Goal: Transaction & Acquisition: Purchase product/service

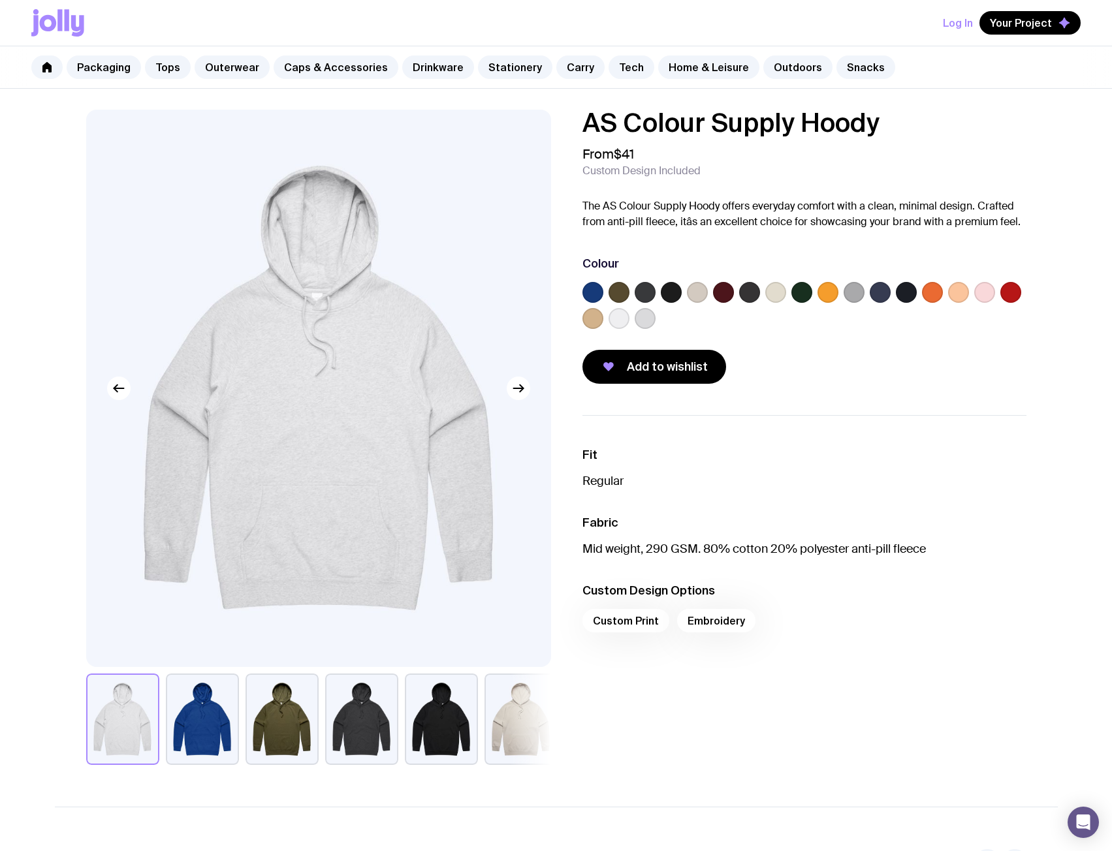
click at [694, 294] on label at bounding box center [697, 292] width 21 height 21
click at [0, 0] on input "radio" at bounding box center [0, 0] width 0 height 0
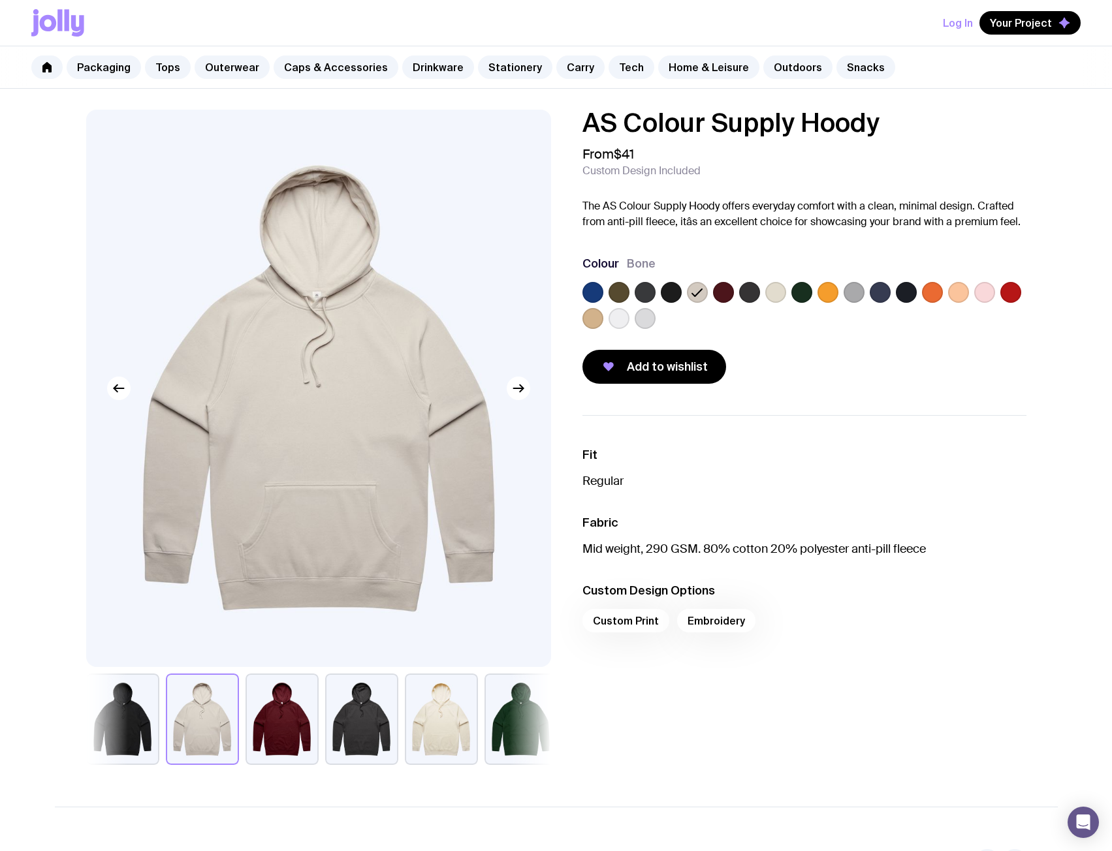
click at [592, 316] on label at bounding box center [592, 318] width 21 height 21
click at [0, 0] on input "radio" at bounding box center [0, 0] width 0 height 0
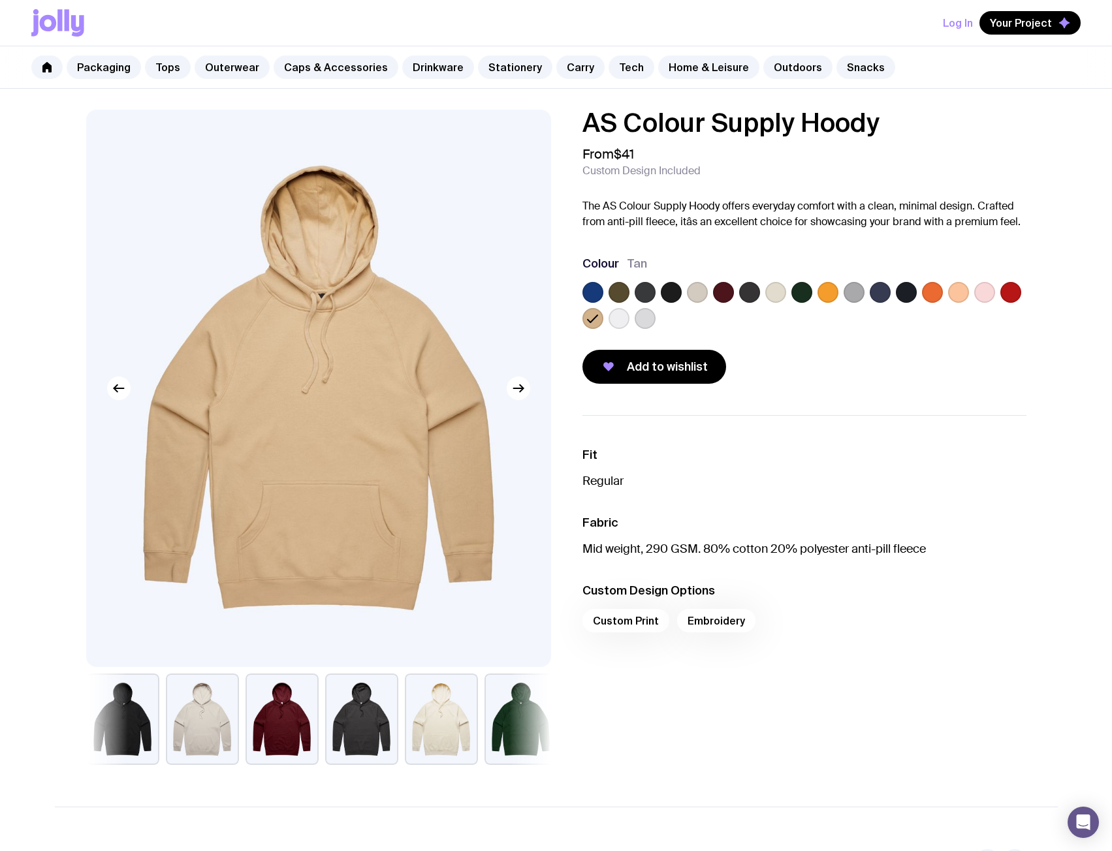
click at [716, 294] on label at bounding box center [723, 292] width 21 height 21
click at [0, 0] on input "radio" at bounding box center [0, 0] width 0 height 0
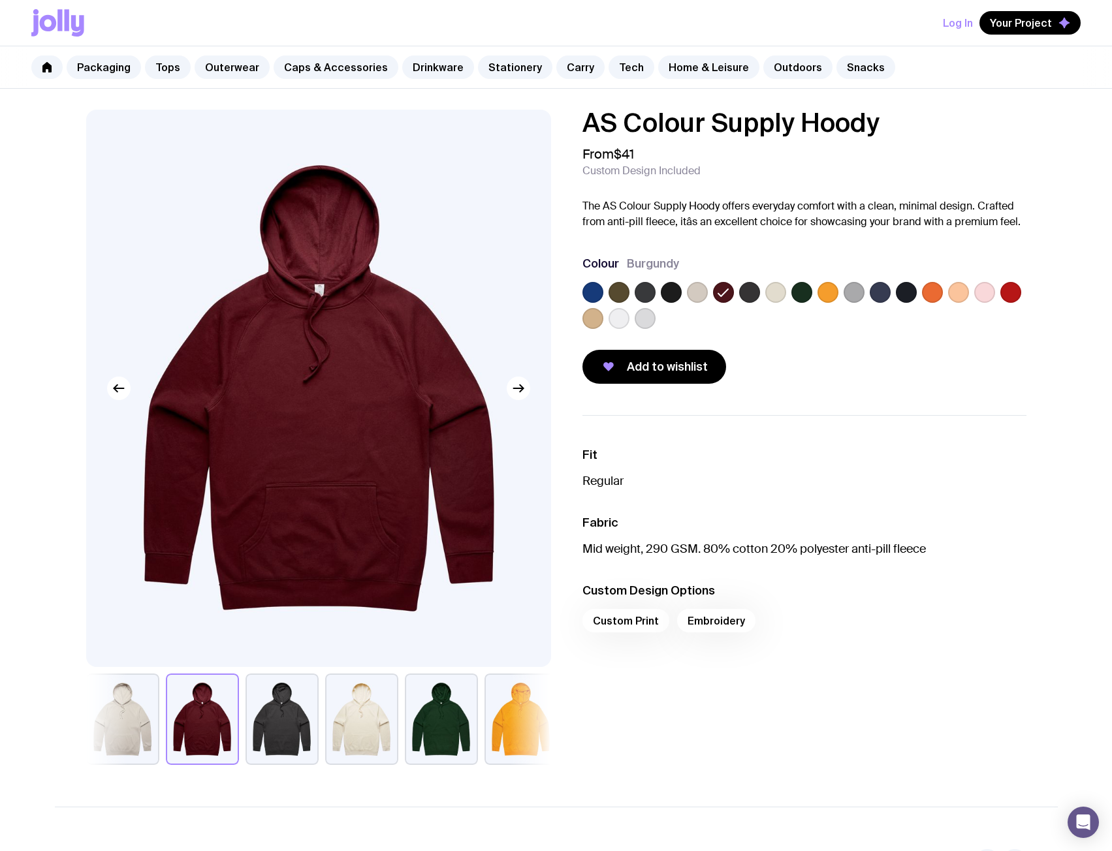
click at [680, 288] on label at bounding box center [671, 292] width 21 height 21
click at [0, 0] on input "radio" at bounding box center [0, 0] width 0 height 0
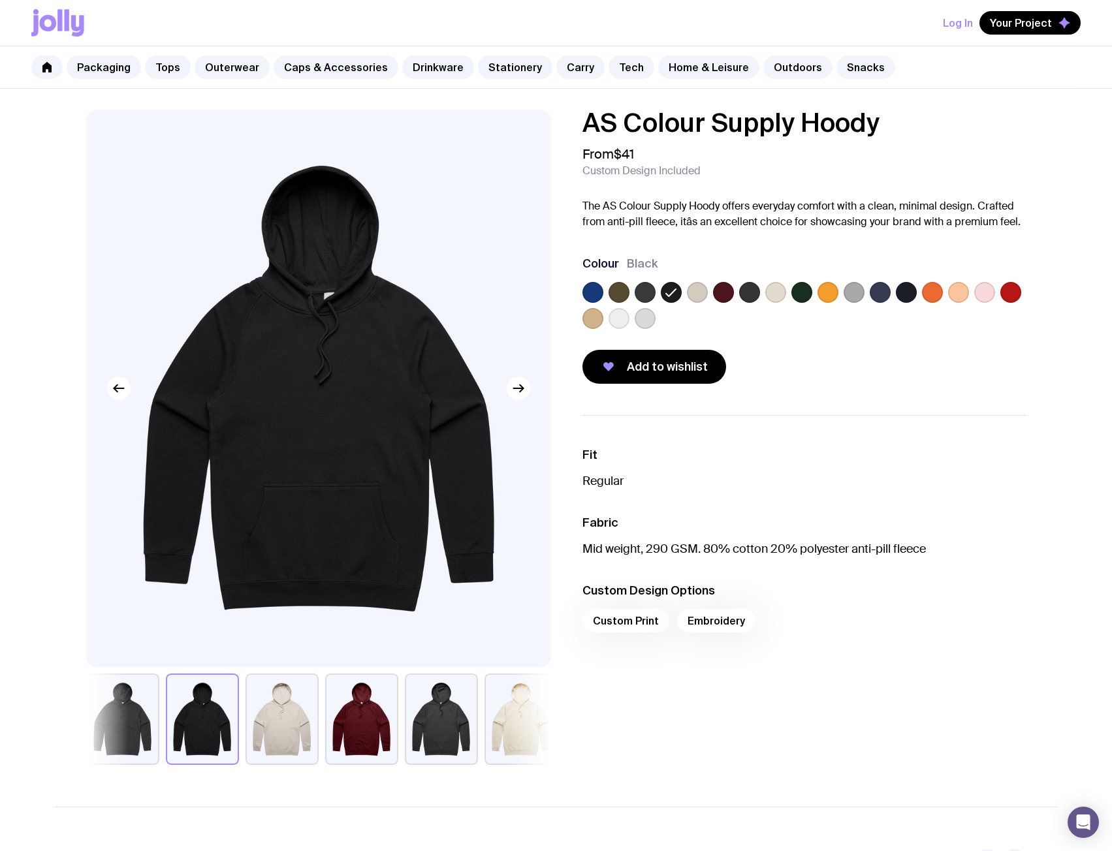
click at [699, 293] on label at bounding box center [697, 292] width 21 height 21
click at [0, 0] on input "radio" at bounding box center [0, 0] width 0 height 0
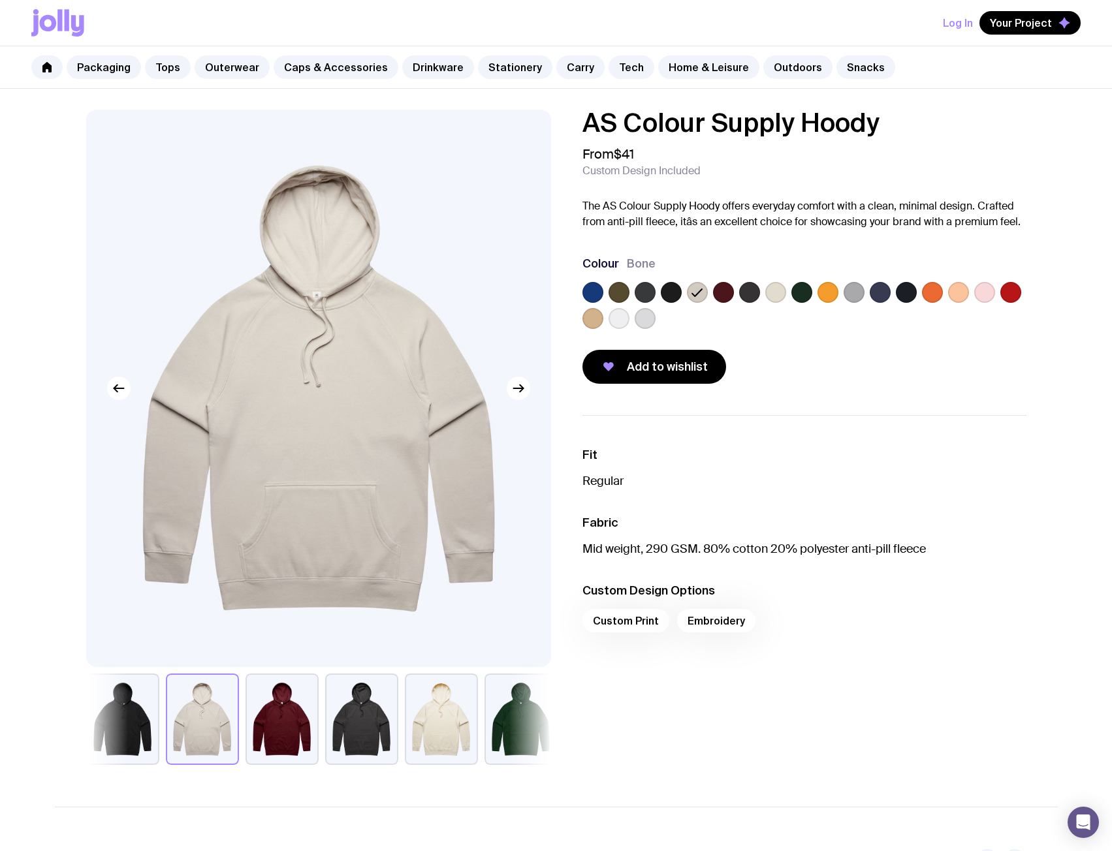
click at [772, 293] on label at bounding box center [775, 292] width 21 height 21
click at [0, 0] on input "radio" at bounding box center [0, 0] width 0 height 0
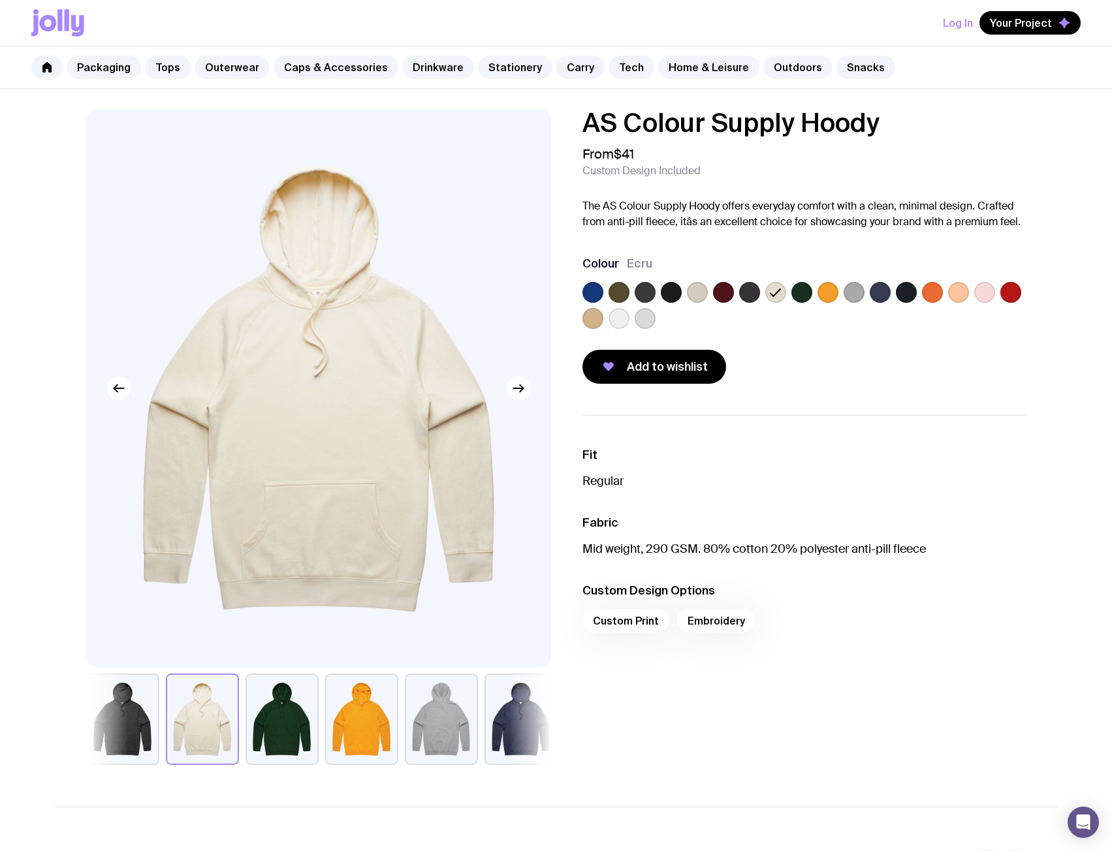
click at [693, 291] on label at bounding box center [697, 292] width 21 height 21
click at [0, 0] on input "radio" at bounding box center [0, 0] width 0 height 0
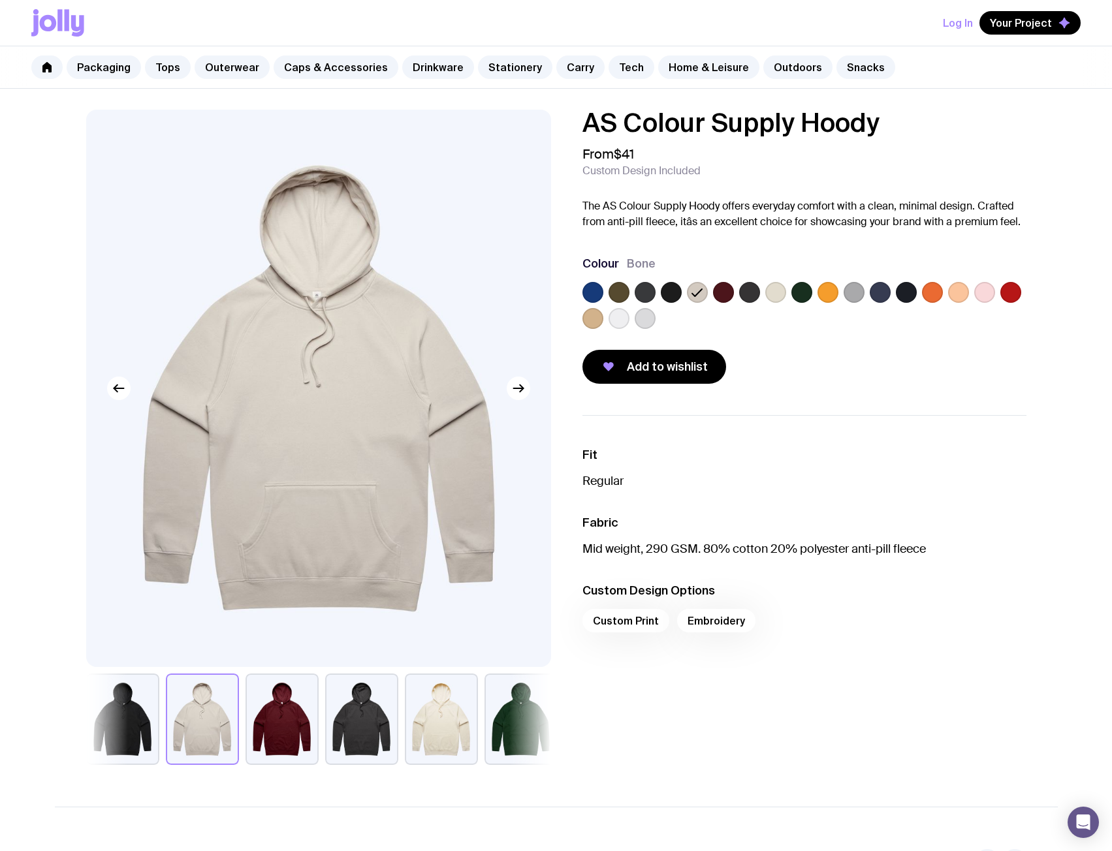
click at [825, 293] on label at bounding box center [827, 292] width 21 height 21
click at [0, 0] on input "radio" at bounding box center [0, 0] width 0 height 0
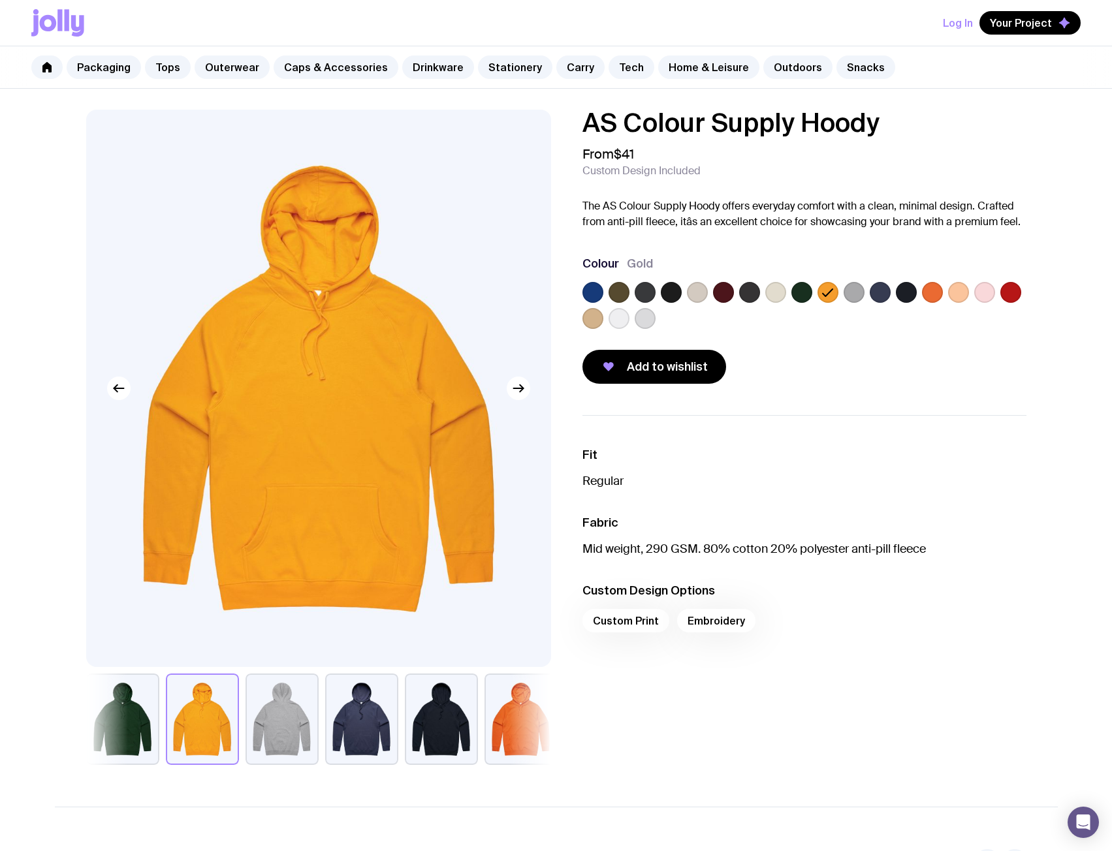
click at [851, 294] on label at bounding box center [854, 292] width 21 height 21
click at [0, 0] on input "radio" at bounding box center [0, 0] width 0 height 0
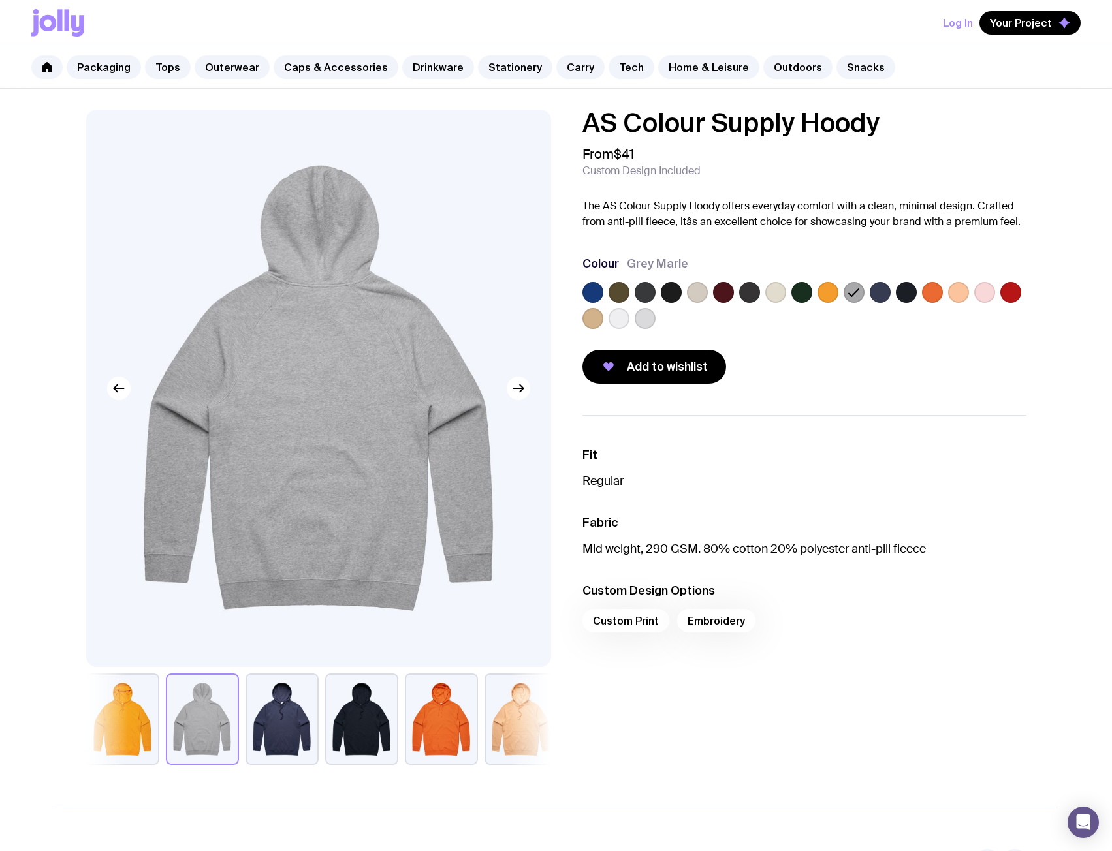
click at [885, 293] on label at bounding box center [880, 292] width 21 height 21
click at [0, 0] on input "radio" at bounding box center [0, 0] width 0 height 0
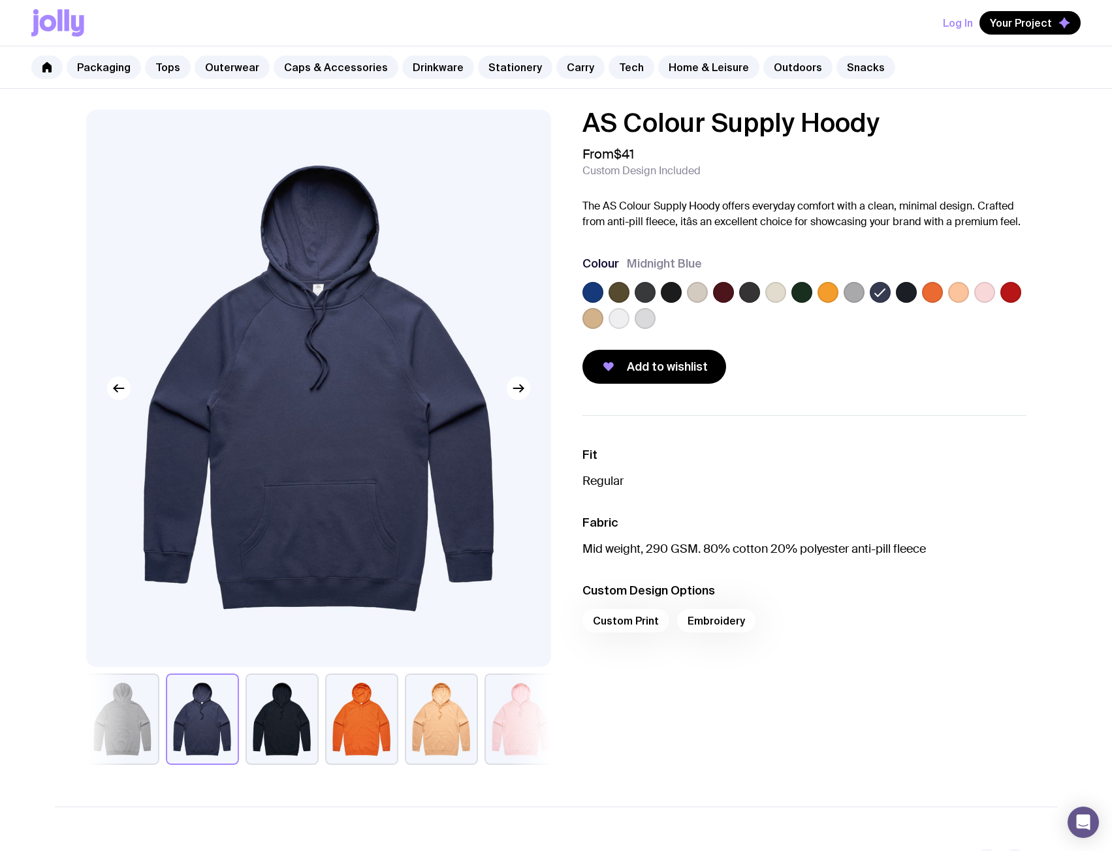
click at [901, 294] on label at bounding box center [906, 292] width 21 height 21
click at [0, 0] on input "radio" at bounding box center [0, 0] width 0 height 0
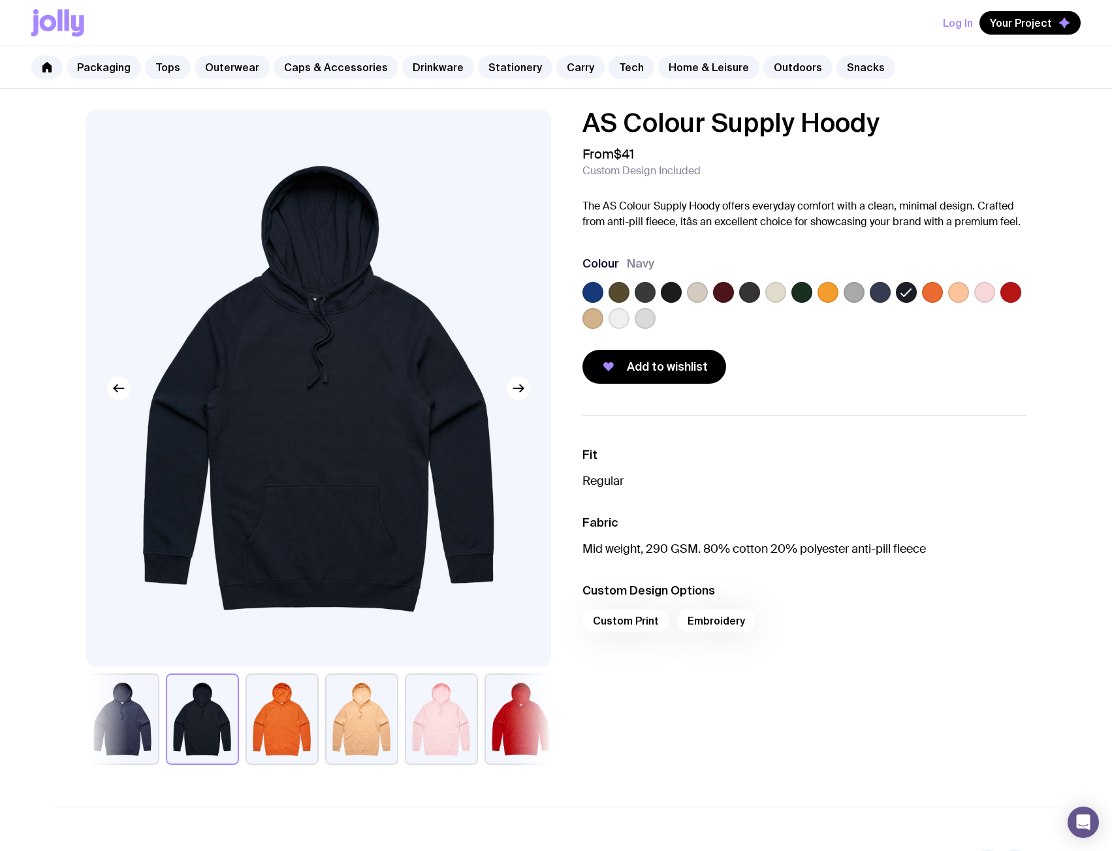
click at [928, 293] on label at bounding box center [932, 292] width 21 height 21
click at [0, 0] on input "radio" at bounding box center [0, 0] width 0 height 0
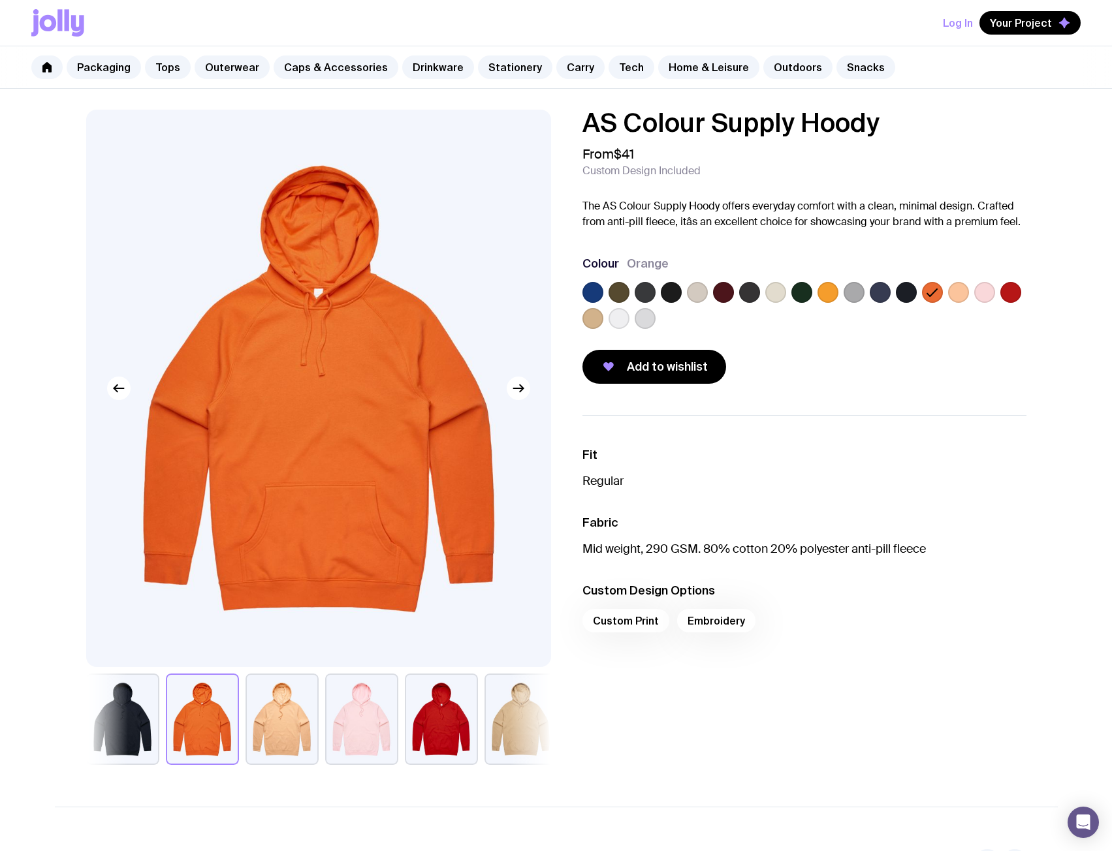
click at [948, 291] on div at bounding box center [958, 292] width 21 height 21
click at [953, 291] on label at bounding box center [958, 292] width 21 height 21
click at [0, 0] on input "radio" at bounding box center [0, 0] width 0 height 0
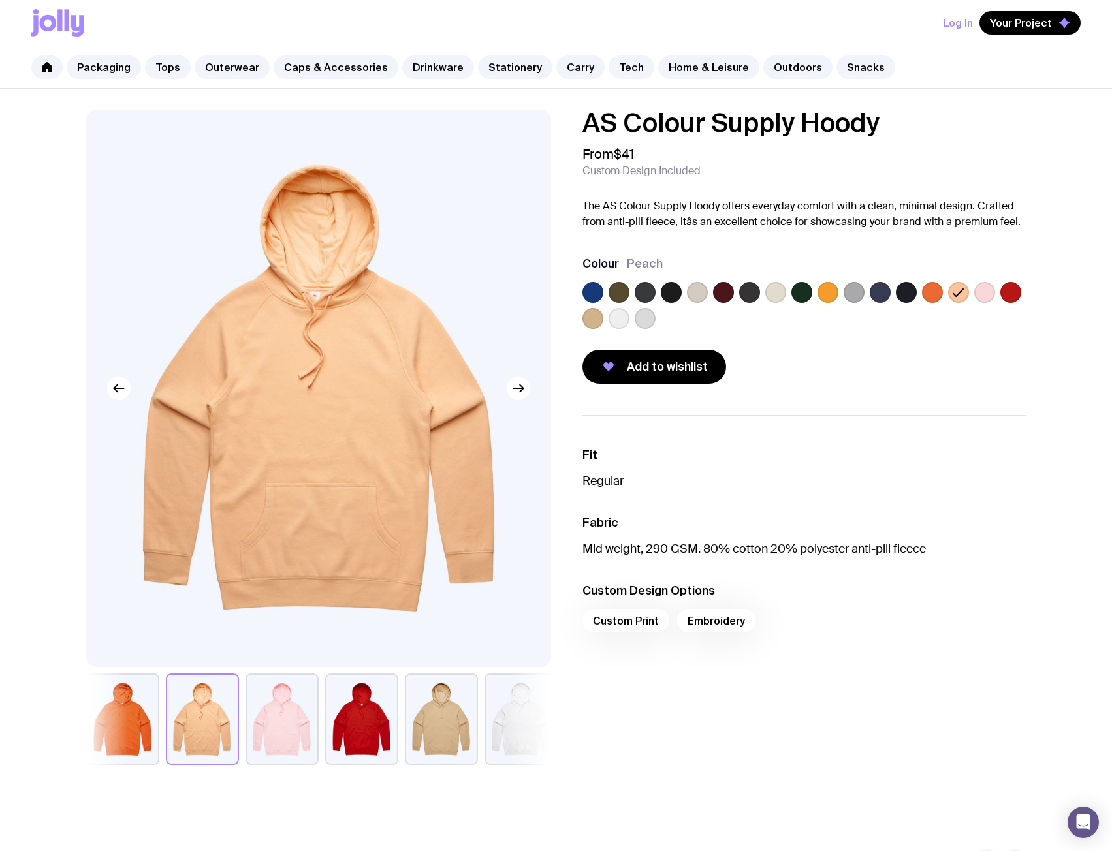
click at [987, 293] on label at bounding box center [984, 292] width 21 height 21
click at [0, 0] on input "radio" at bounding box center [0, 0] width 0 height 0
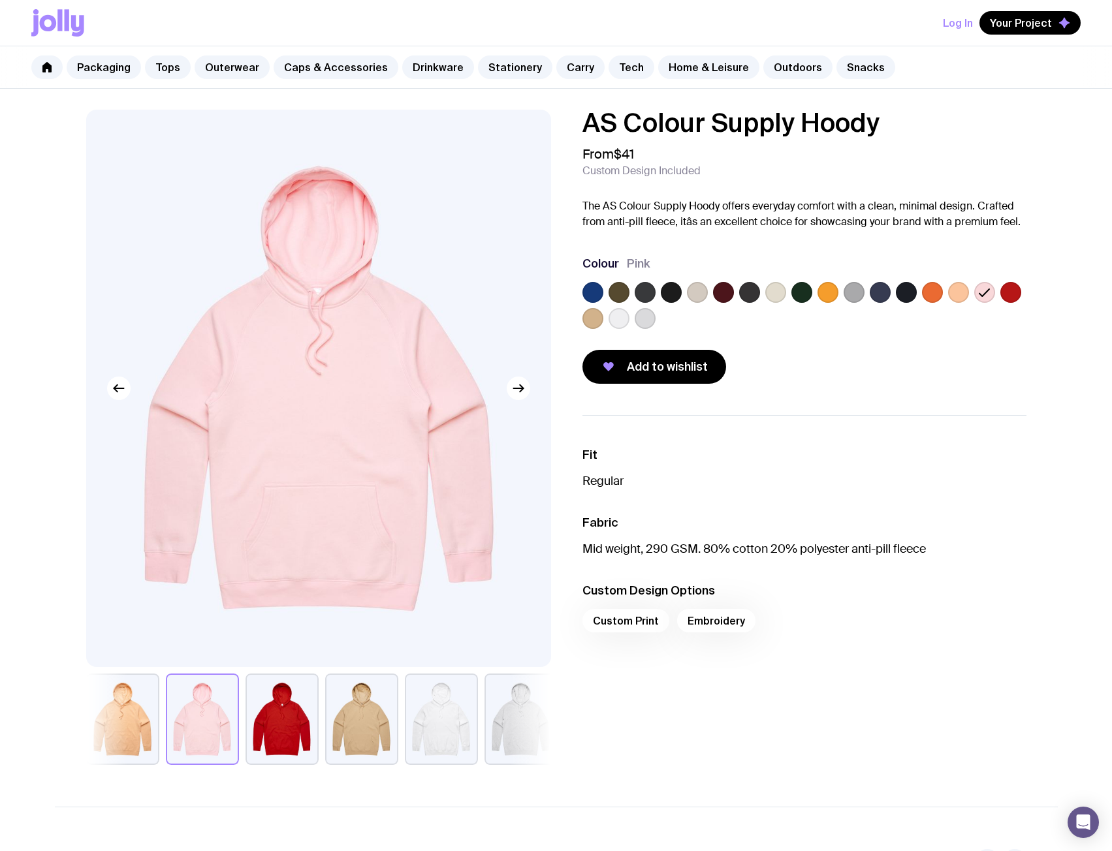
click at [700, 293] on label at bounding box center [697, 292] width 21 height 21
click at [0, 0] on input "radio" at bounding box center [0, 0] width 0 height 0
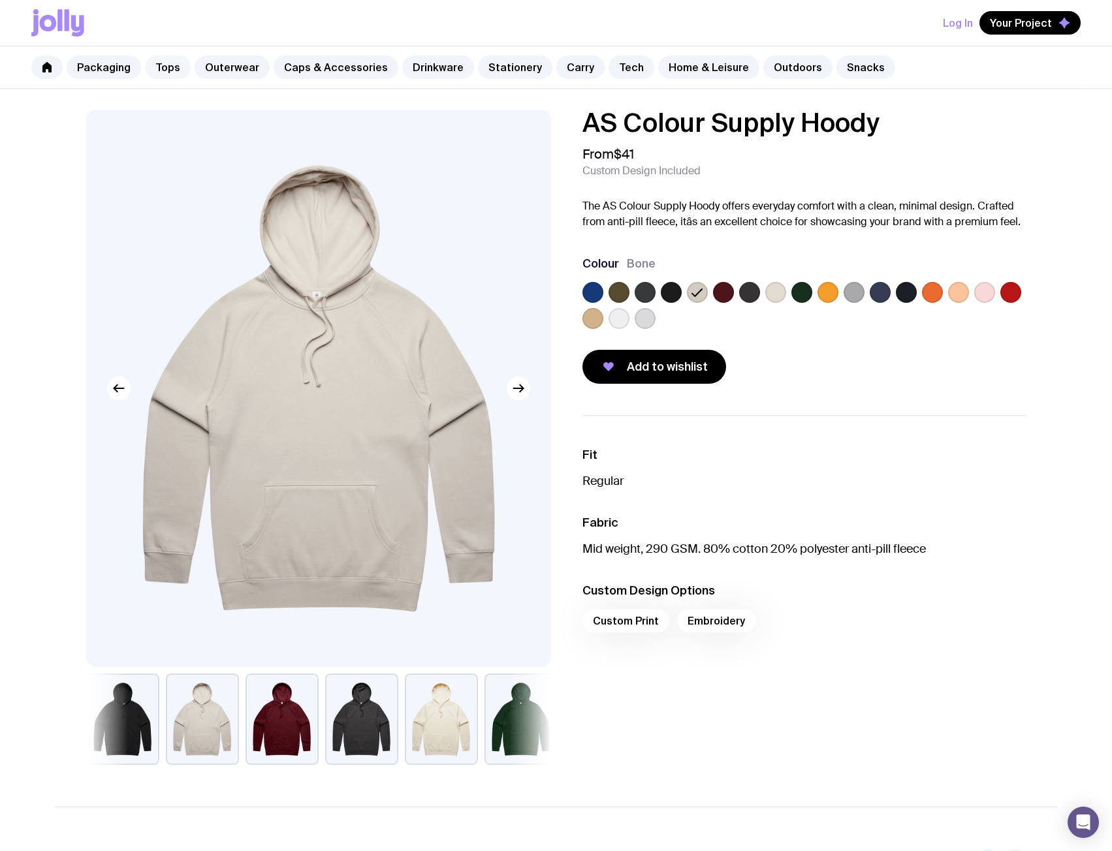
click at [169, 67] on link "Tops" at bounding box center [168, 67] width 46 height 24
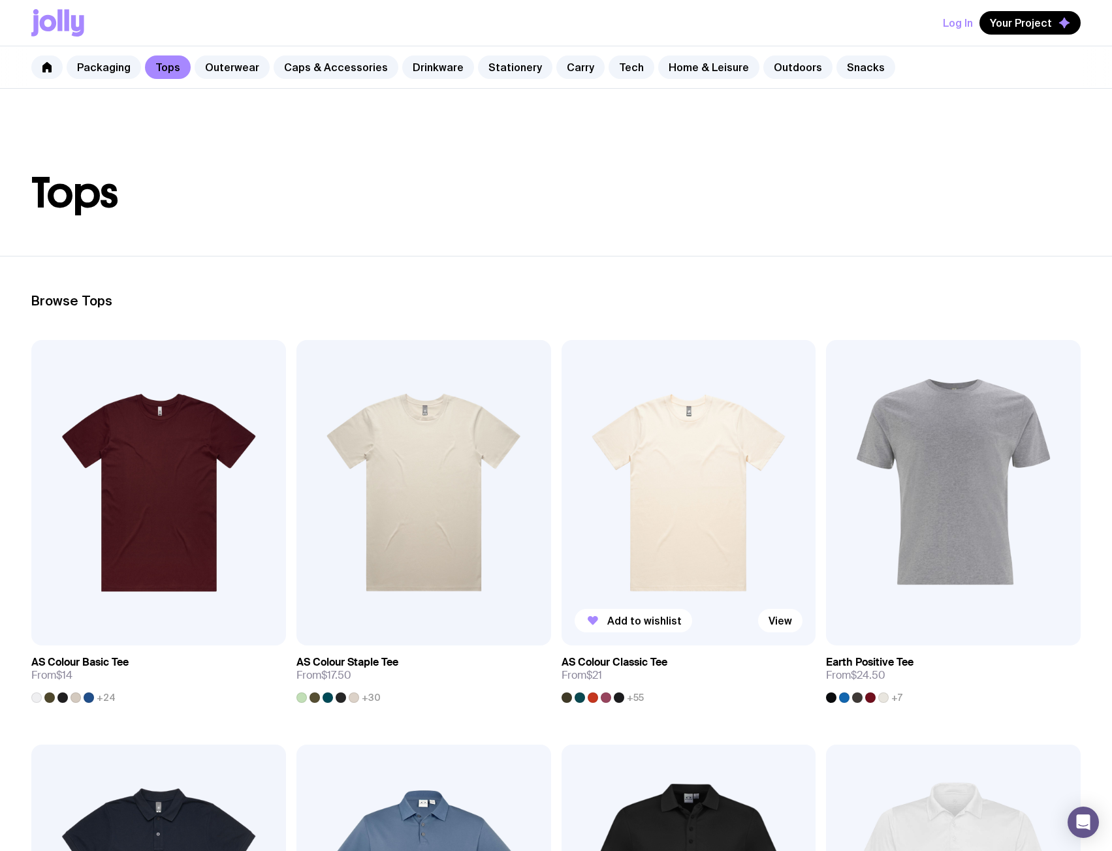
click at [694, 521] on img at bounding box center [689, 493] width 255 height 306
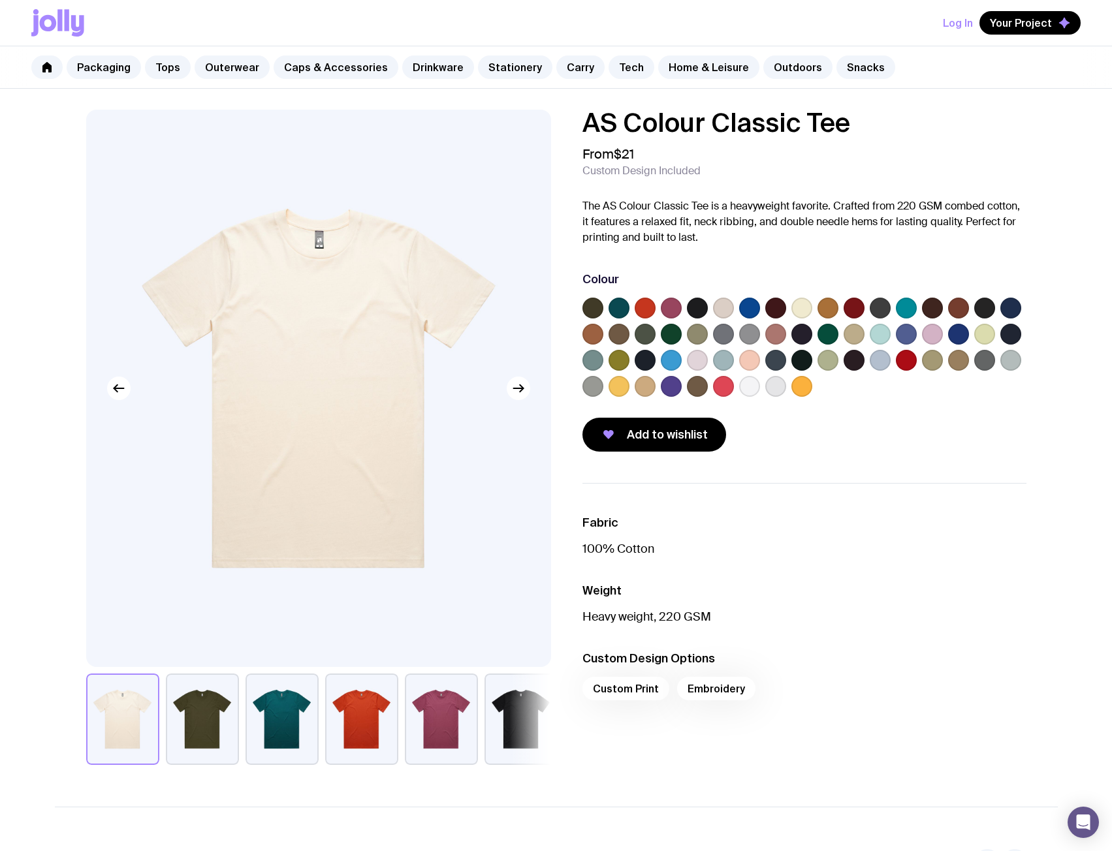
click at [327, 328] on img at bounding box center [318, 389] width 465 height 558
click at [513, 396] on icon "button" at bounding box center [519, 389] width 16 height 16
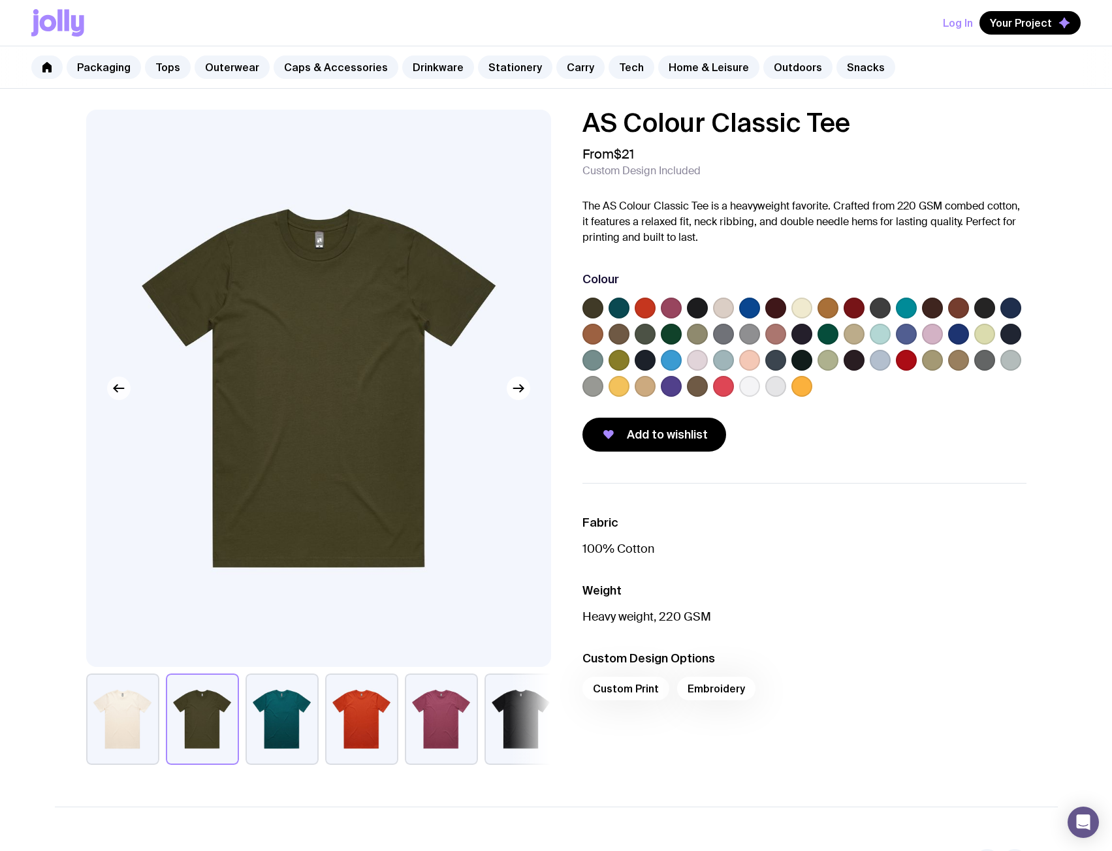
click at [121, 396] on icon "button" at bounding box center [119, 389] width 16 height 16
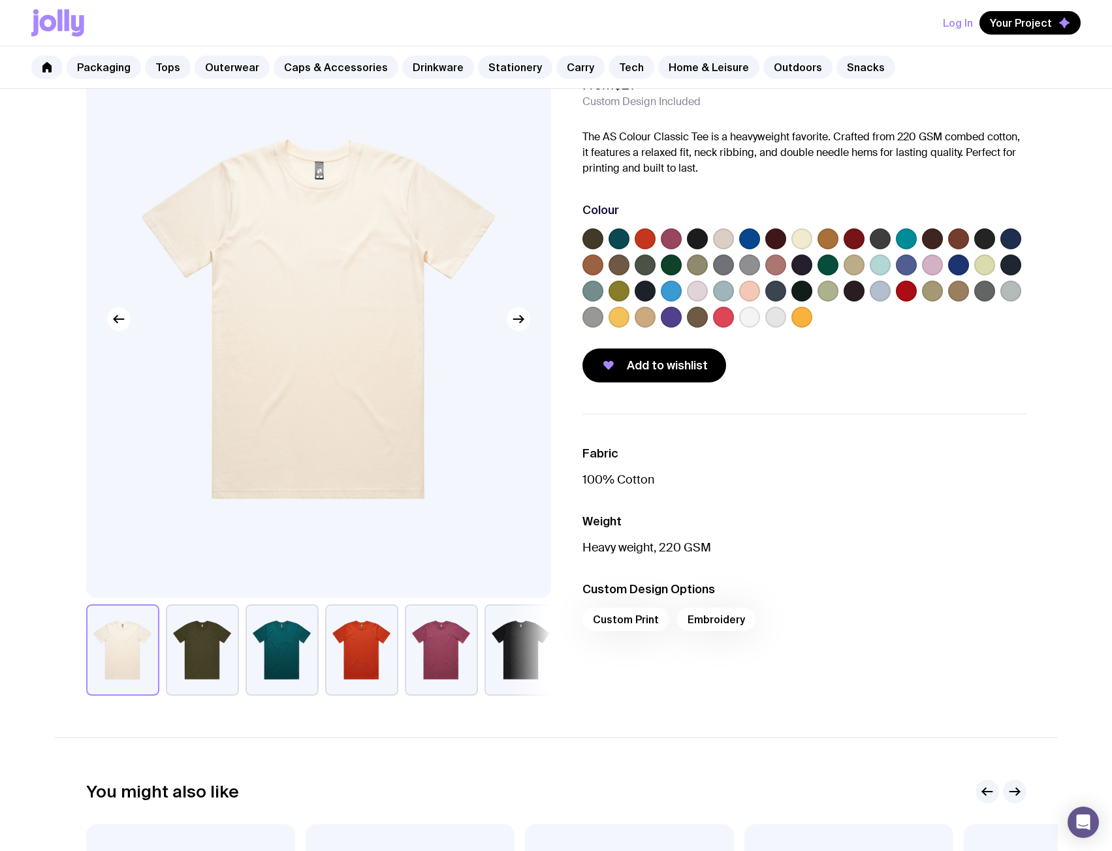
scroll to position [63, 0]
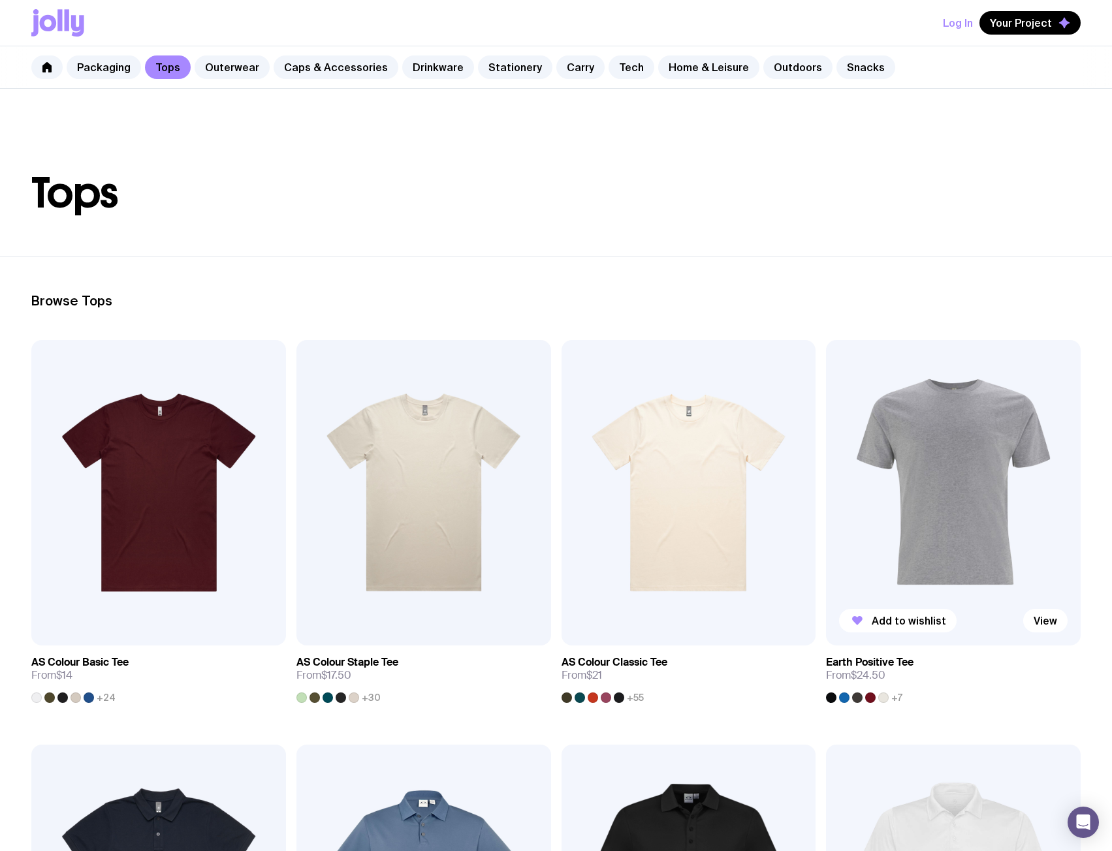
click at [938, 479] on img at bounding box center [953, 493] width 255 height 306
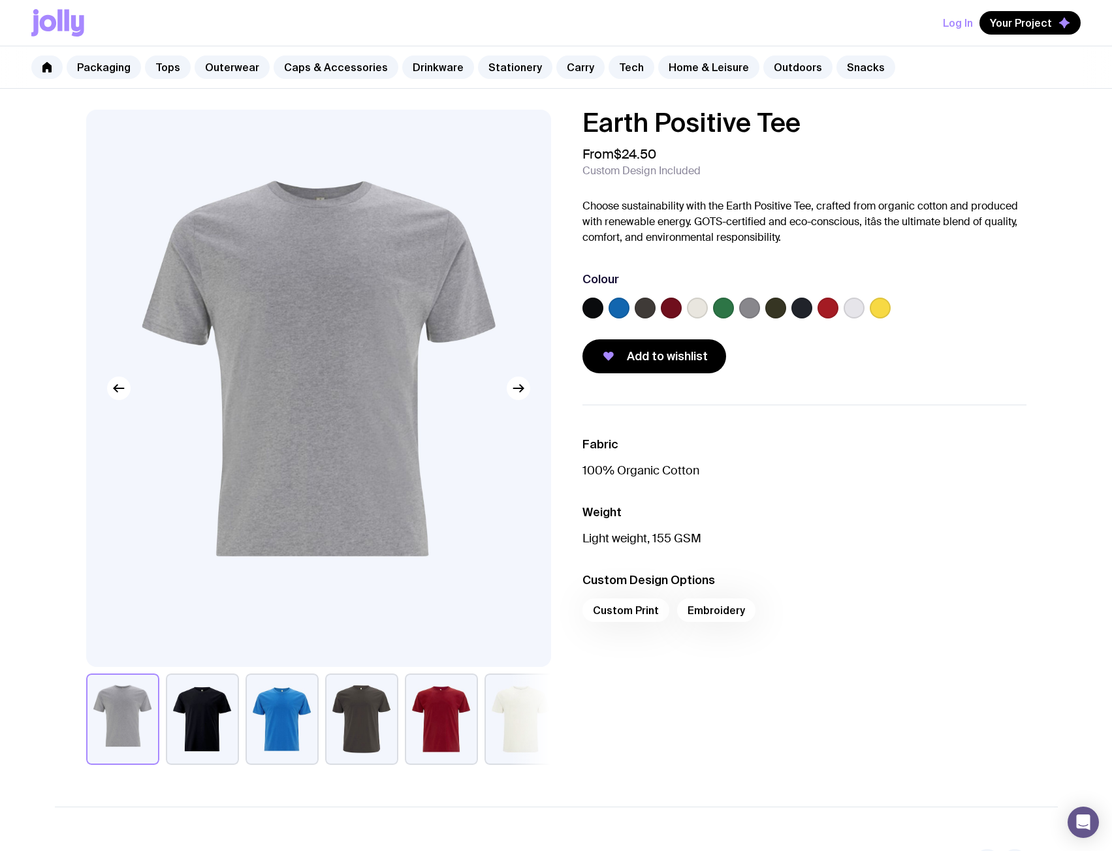
click at [703, 309] on label at bounding box center [697, 308] width 21 height 21
click at [0, 0] on input "radio" at bounding box center [0, 0] width 0 height 0
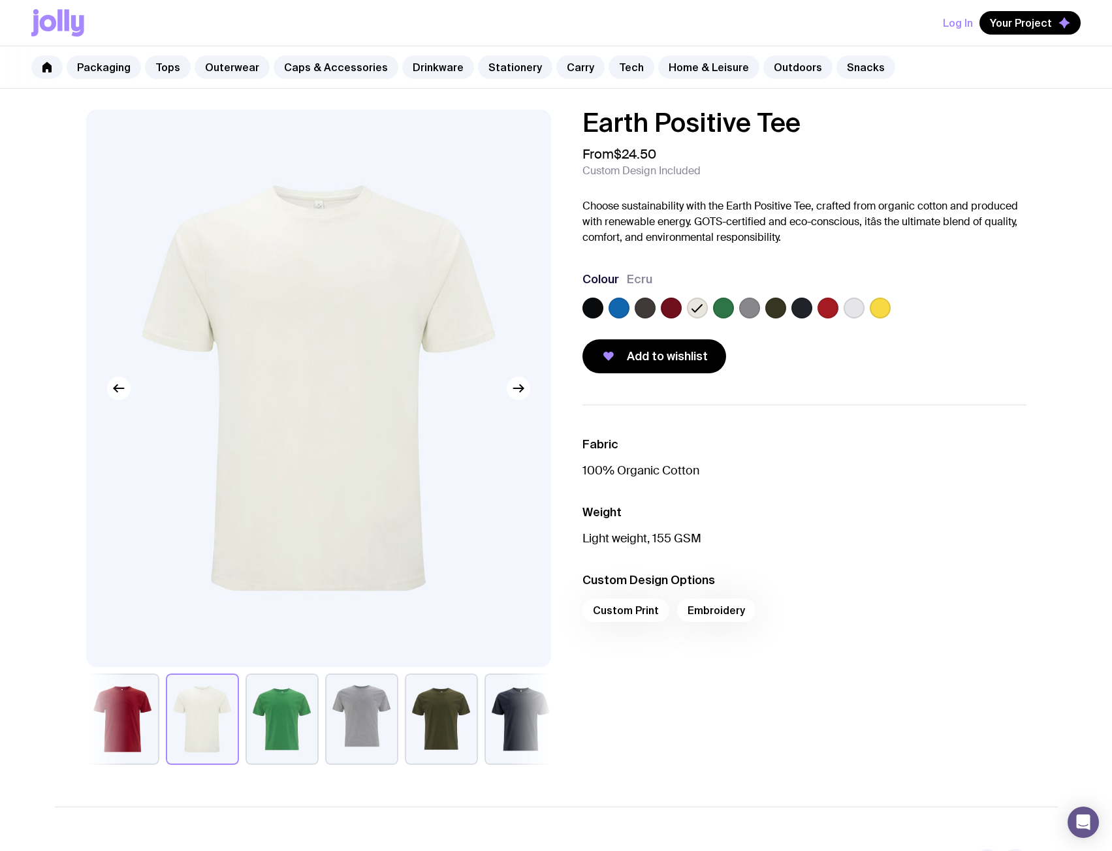
click at [854, 303] on label at bounding box center [854, 308] width 21 height 21
click at [0, 0] on input "radio" at bounding box center [0, 0] width 0 height 0
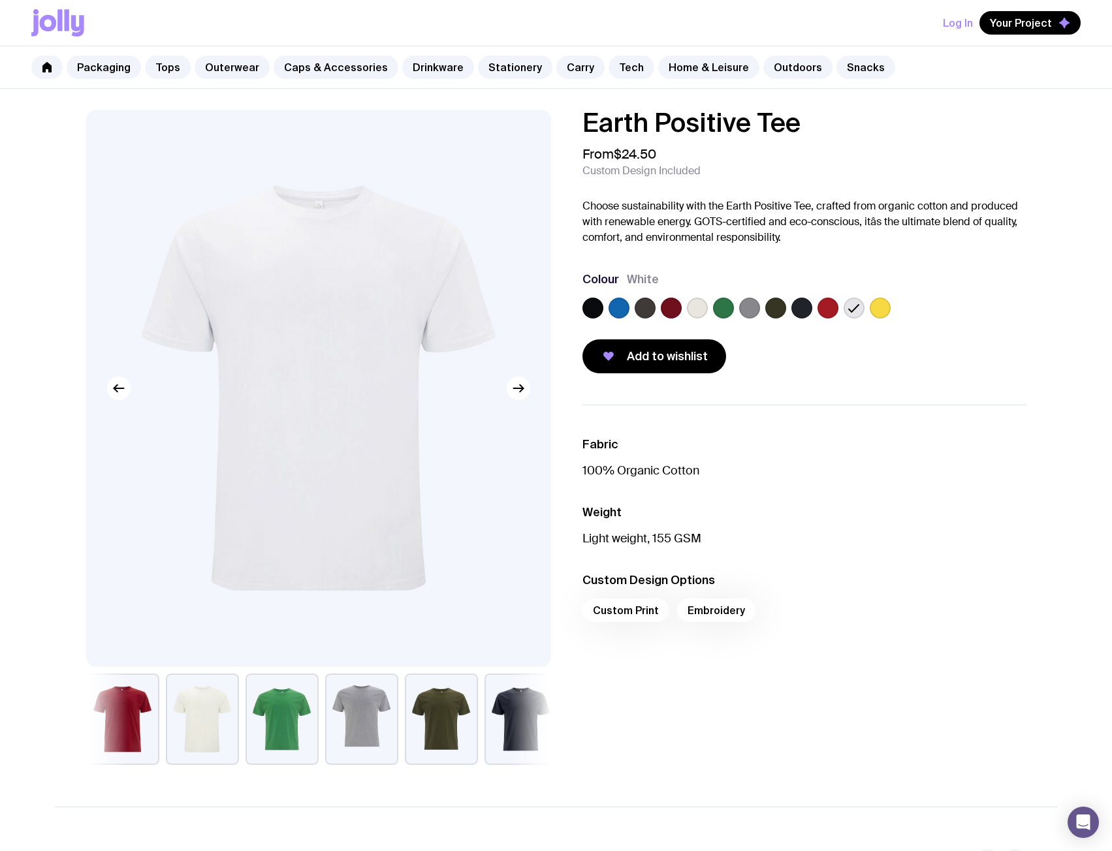
click at [701, 310] on label at bounding box center [697, 308] width 21 height 21
click at [0, 0] on input "radio" at bounding box center [0, 0] width 0 height 0
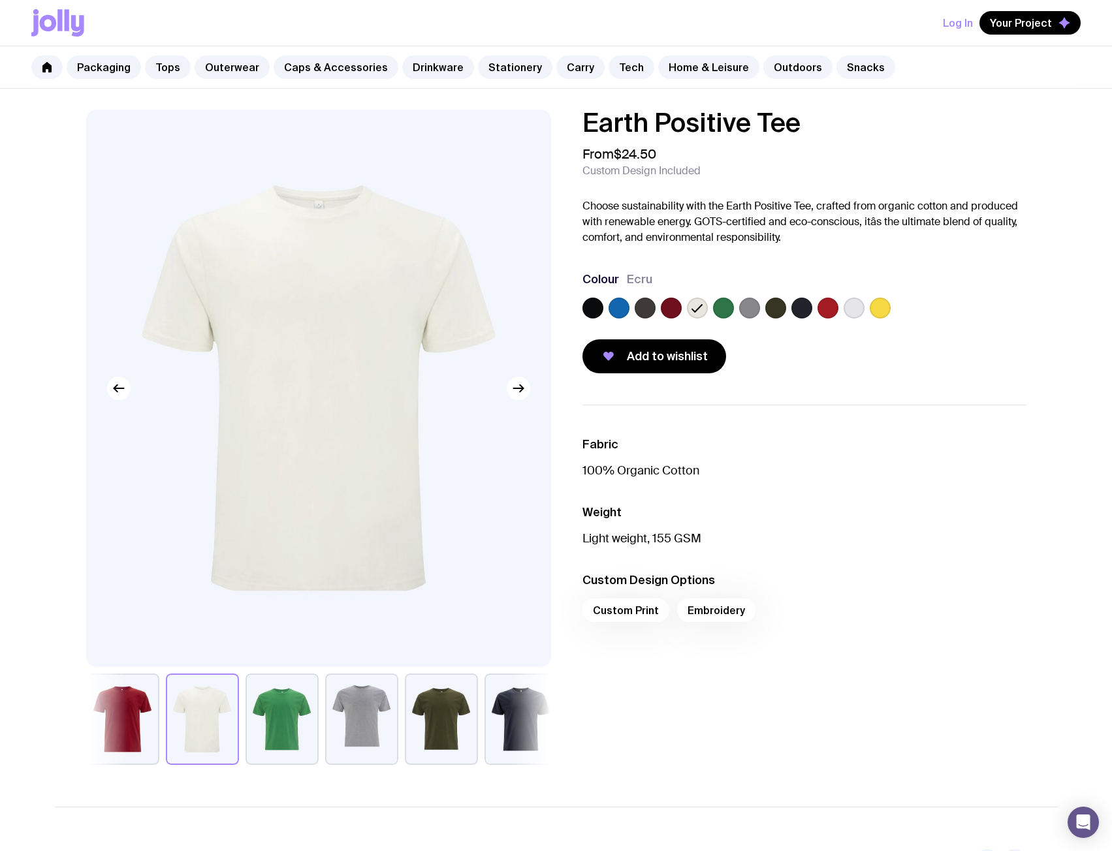
click at [858, 312] on label at bounding box center [854, 308] width 21 height 21
click at [0, 0] on input "radio" at bounding box center [0, 0] width 0 height 0
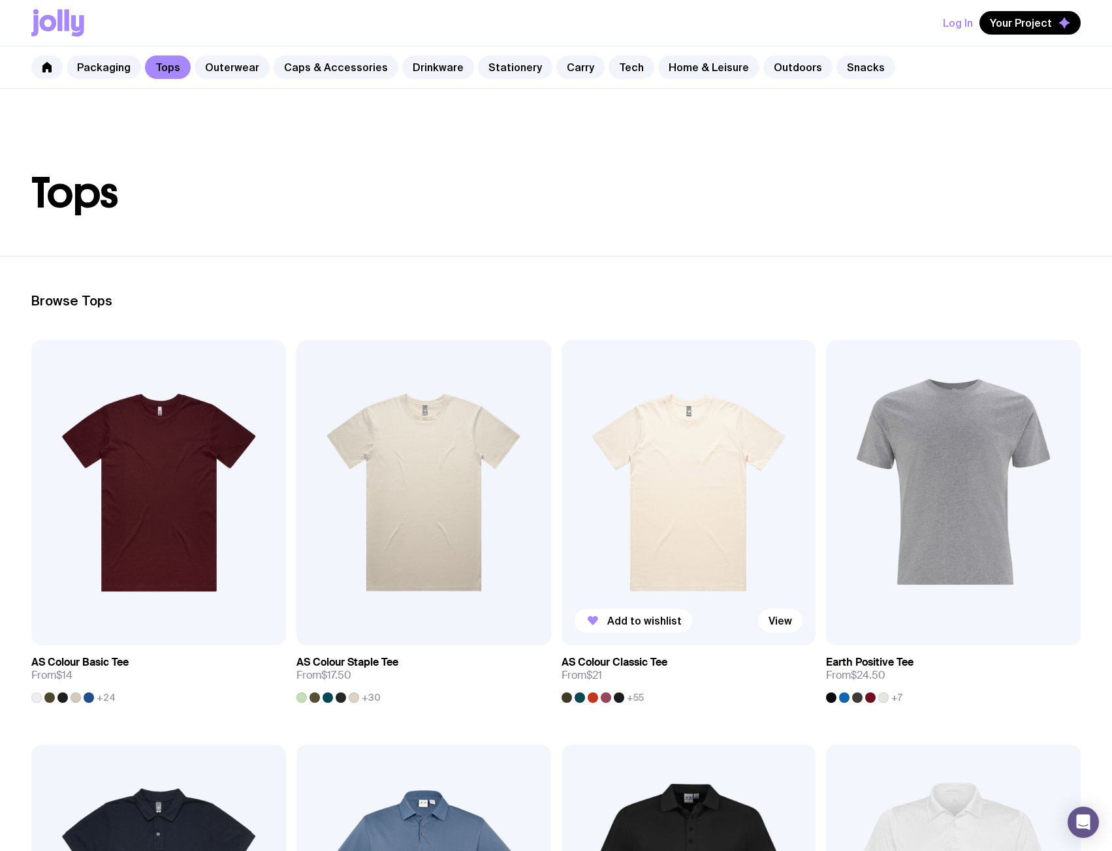
click at [665, 479] on img at bounding box center [689, 493] width 255 height 306
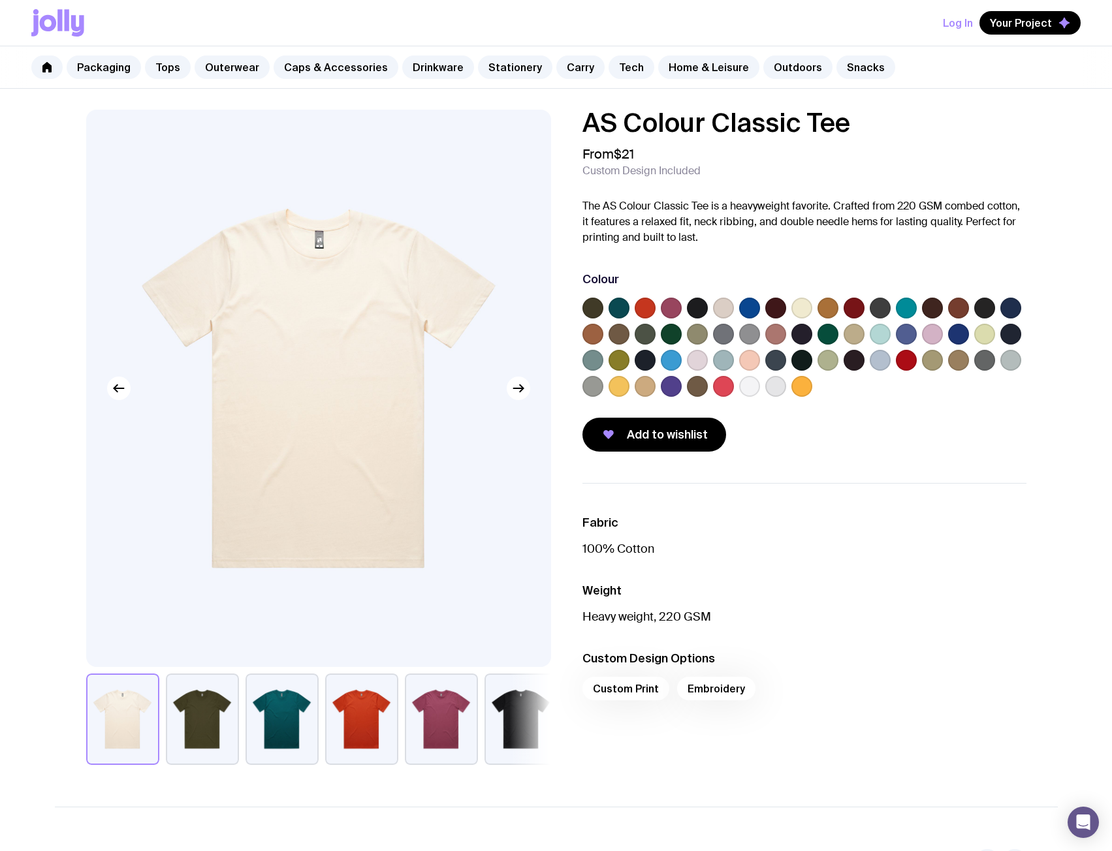
click at [799, 311] on label at bounding box center [801, 308] width 21 height 21
click at [0, 0] on input "radio" at bounding box center [0, 0] width 0 height 0
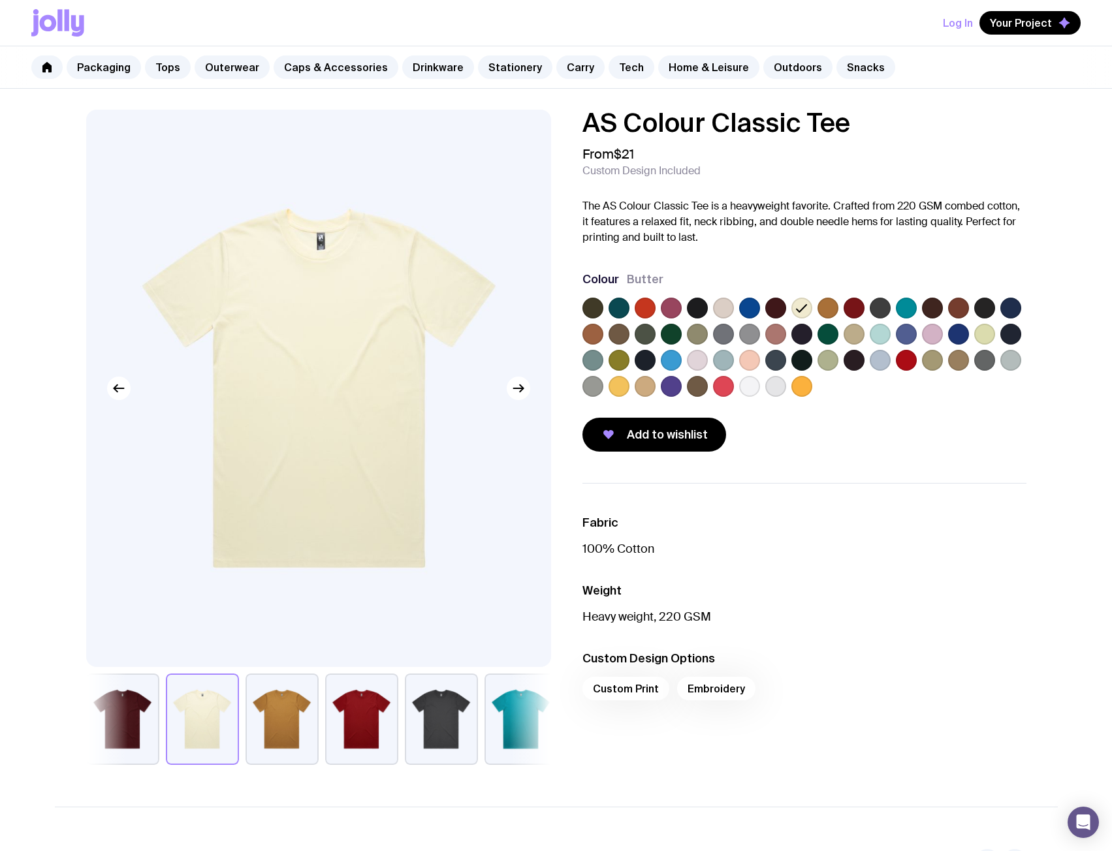
click at [721, 309] on label at bounding box center [723, 308] width 21 height 21
click at [0, 0] on input "radio" at bounding box center [0, 0] width 0 height 0
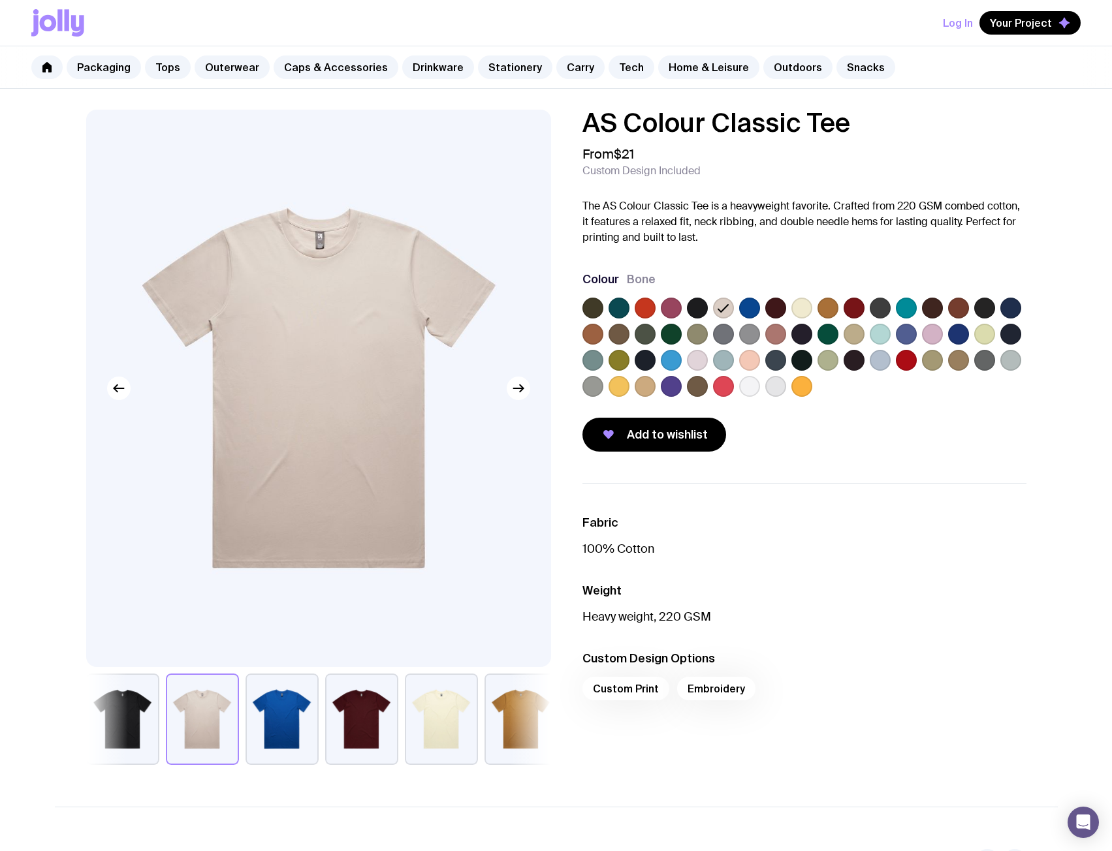
click at [881, 358] on label at bounding box center [880, 360] width 21 height 21
click at [0, 0] on input "radio" at bounding box center [0, 0] width 0 height 0
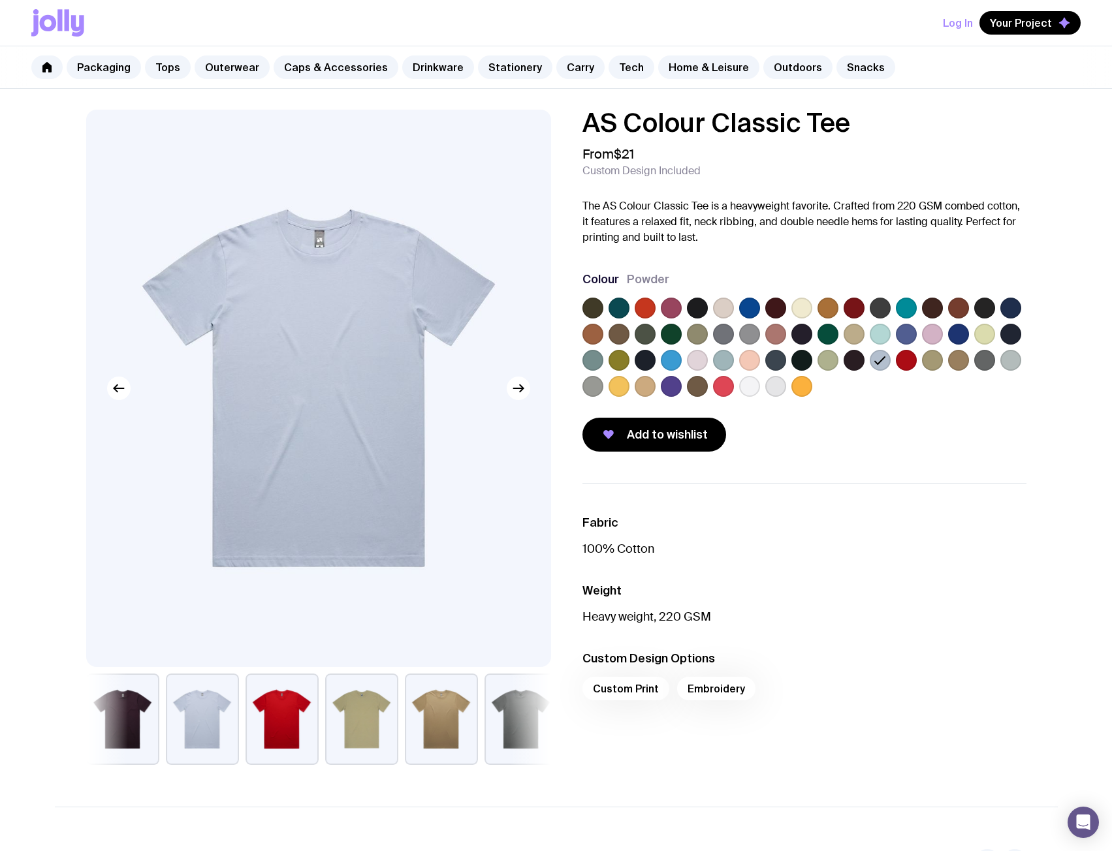
click at [746, 389] on label at bounding box center [749, 386] width 21 height 21
click at [0, 0] on input "radio" at bounding box center [0, 0] width 0 height 0
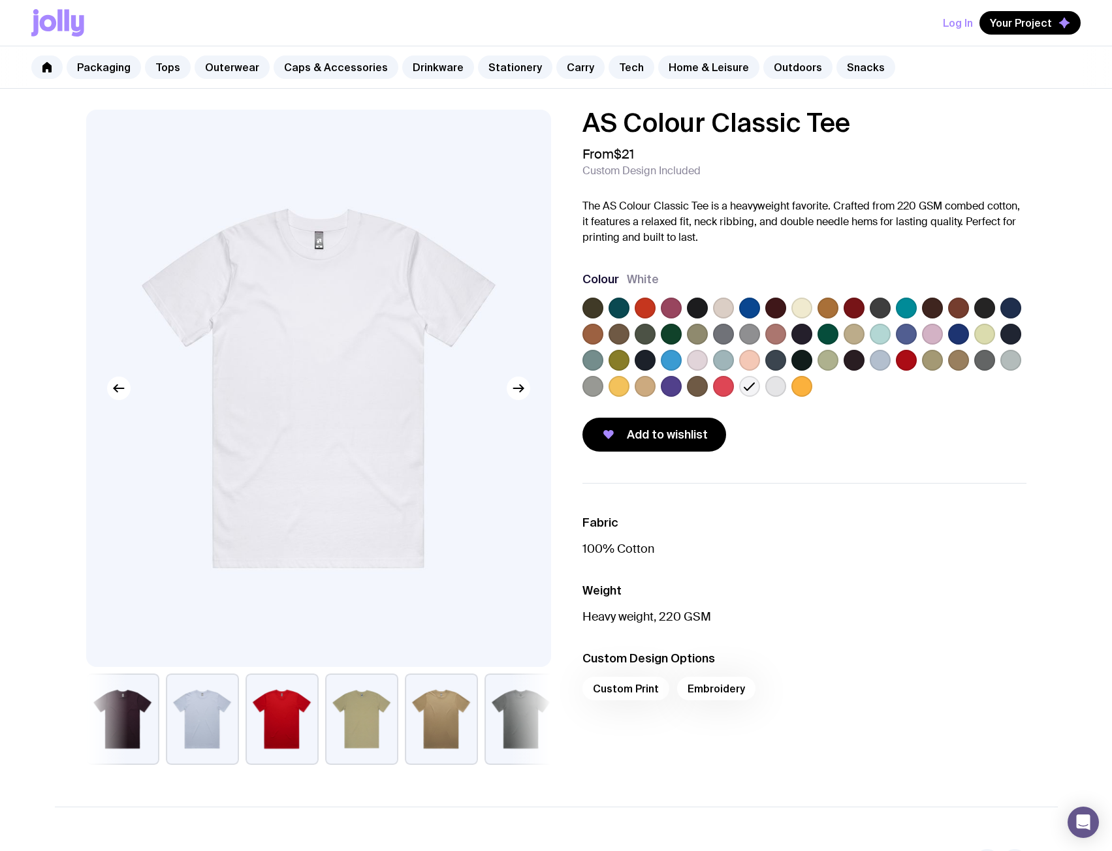
click at [778, 388] on label at bounding box center [775, 386] width 21 height 21
click at [0, 0] on input "radio" at bounding box center [0, 0] width 0 height 0
click at [700, 363] on label at bounding box center [697, 360] width 21 height 21
click at [0, 0] on input "radio" at bounding box center [0, 0] width 0 height 0
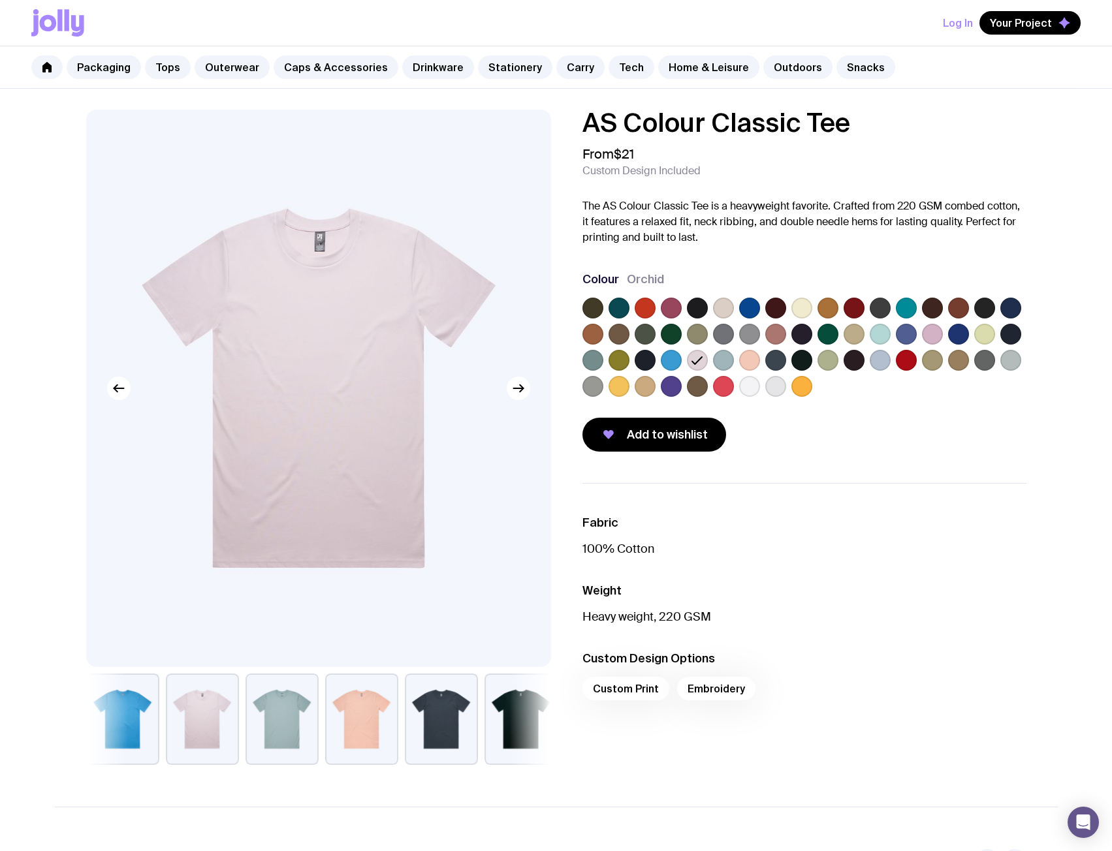
click at [1011, 353] on label at bounding box center [1010, 360] width 21 height 21
click at [0, 0] on input "radio" at bounding box center [0, 0] width 0 height 0
